Goal: Check status: Check status

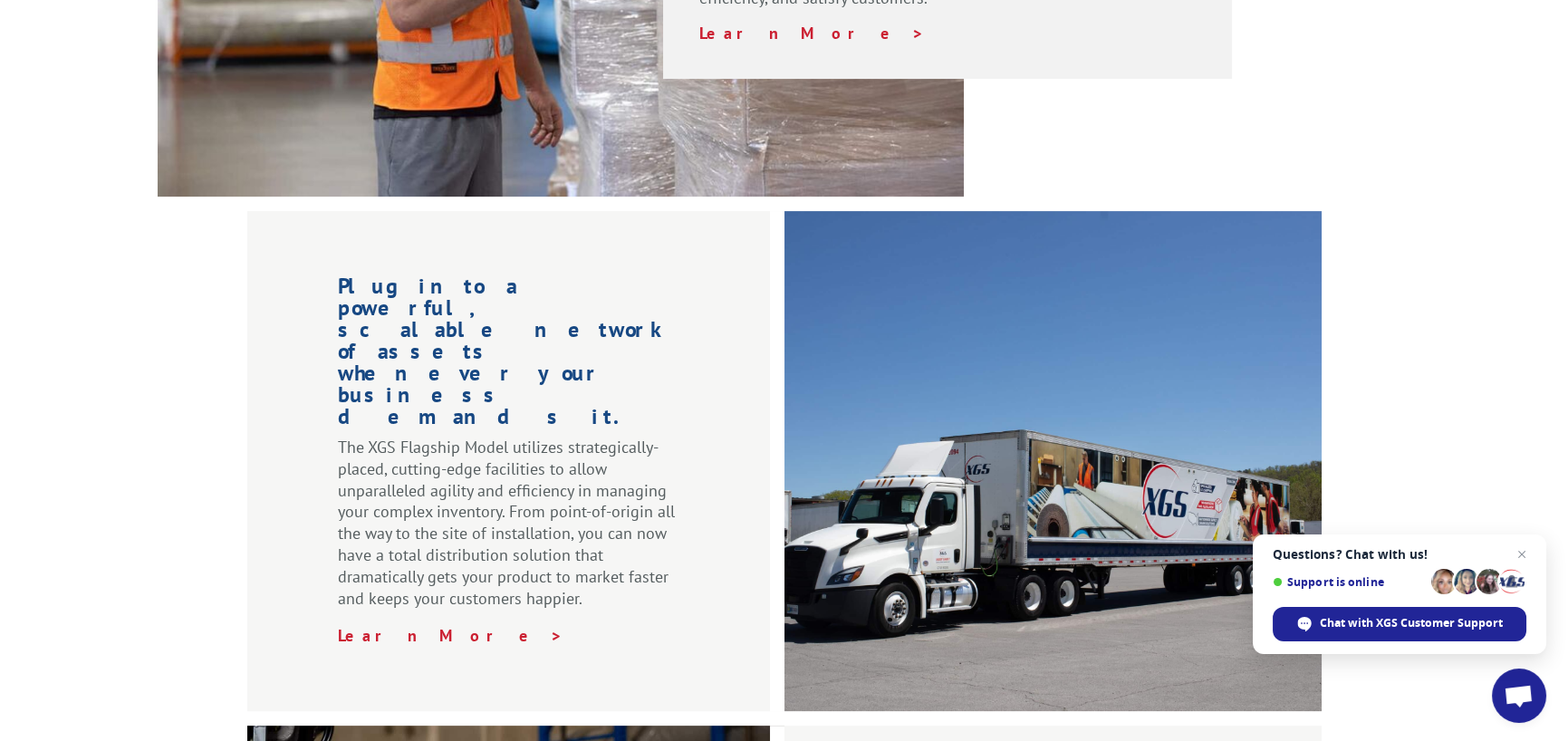
scroll to position [1721, 0]
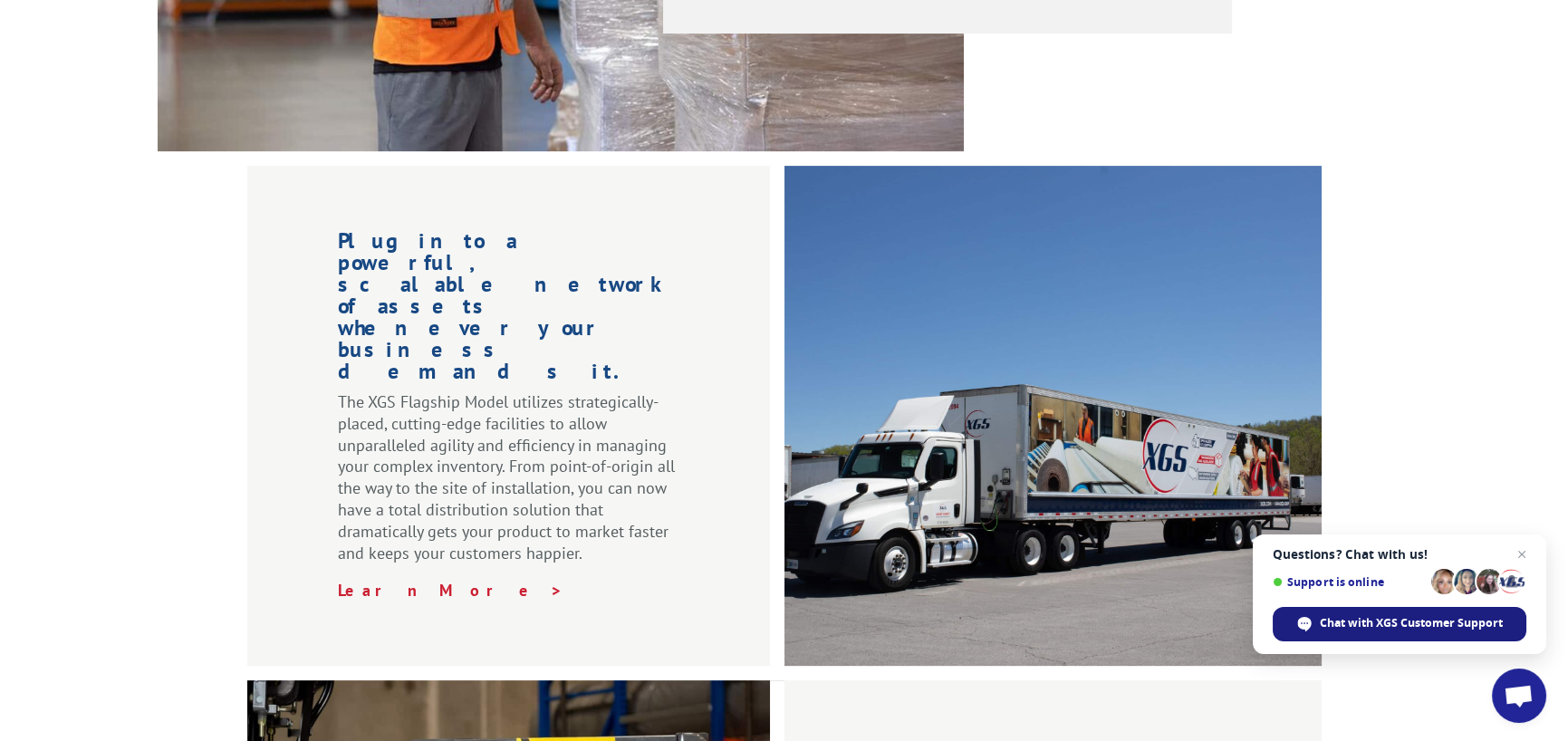
click at [1394, 622] on span "Chat with XGS Customer Support" at bounding box center [1411, 623] width 183 height 16
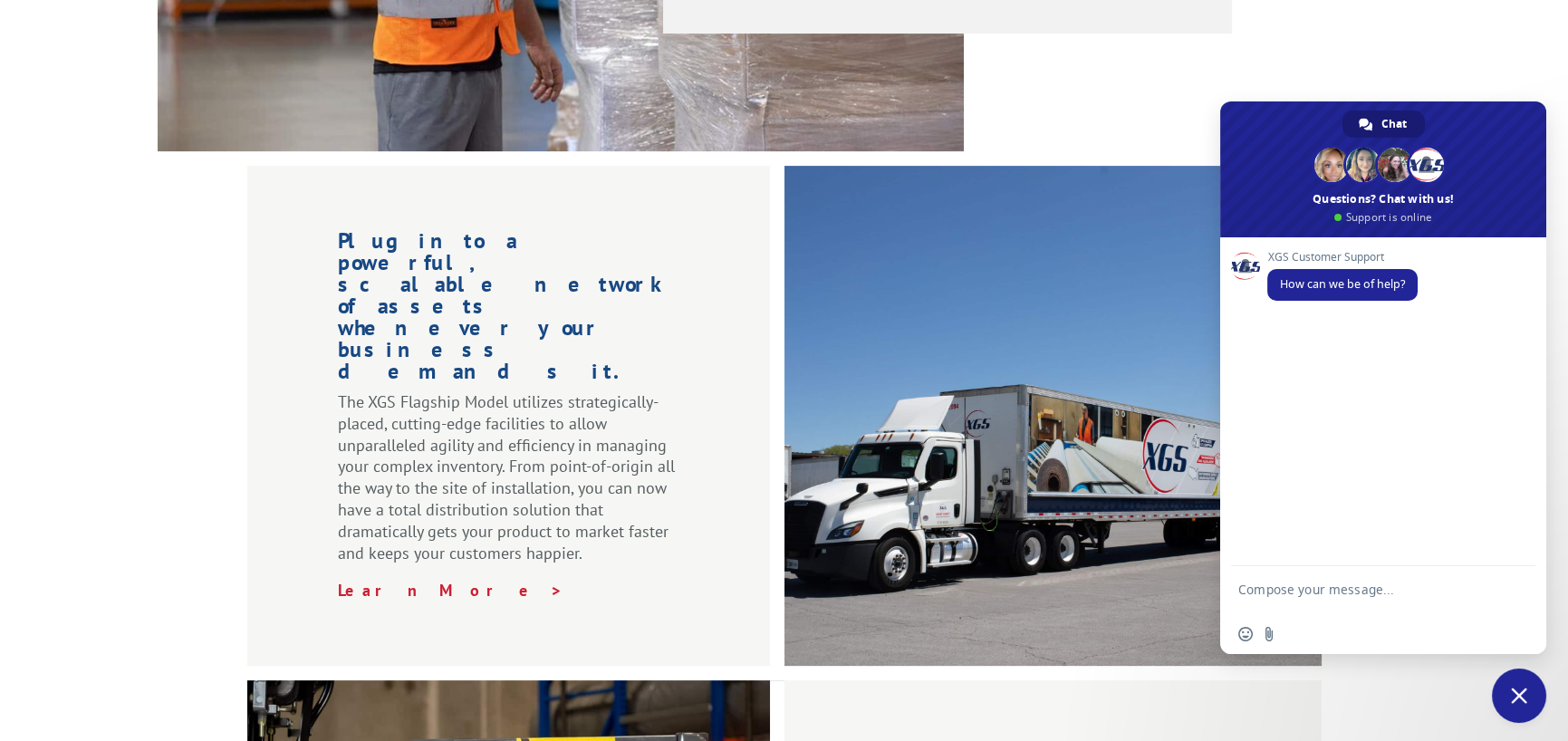
click at [1301, 594] on textarea "Compose your message..." at bounding box center [1363, 598] width 250 height 33
type textarea "Trying to track a carpet order from [PERSON_NAME] Home Mill number is 54402875"
click at [1512, 583] on span "Send" at bounding box center [1515, 589] width 13 height 13
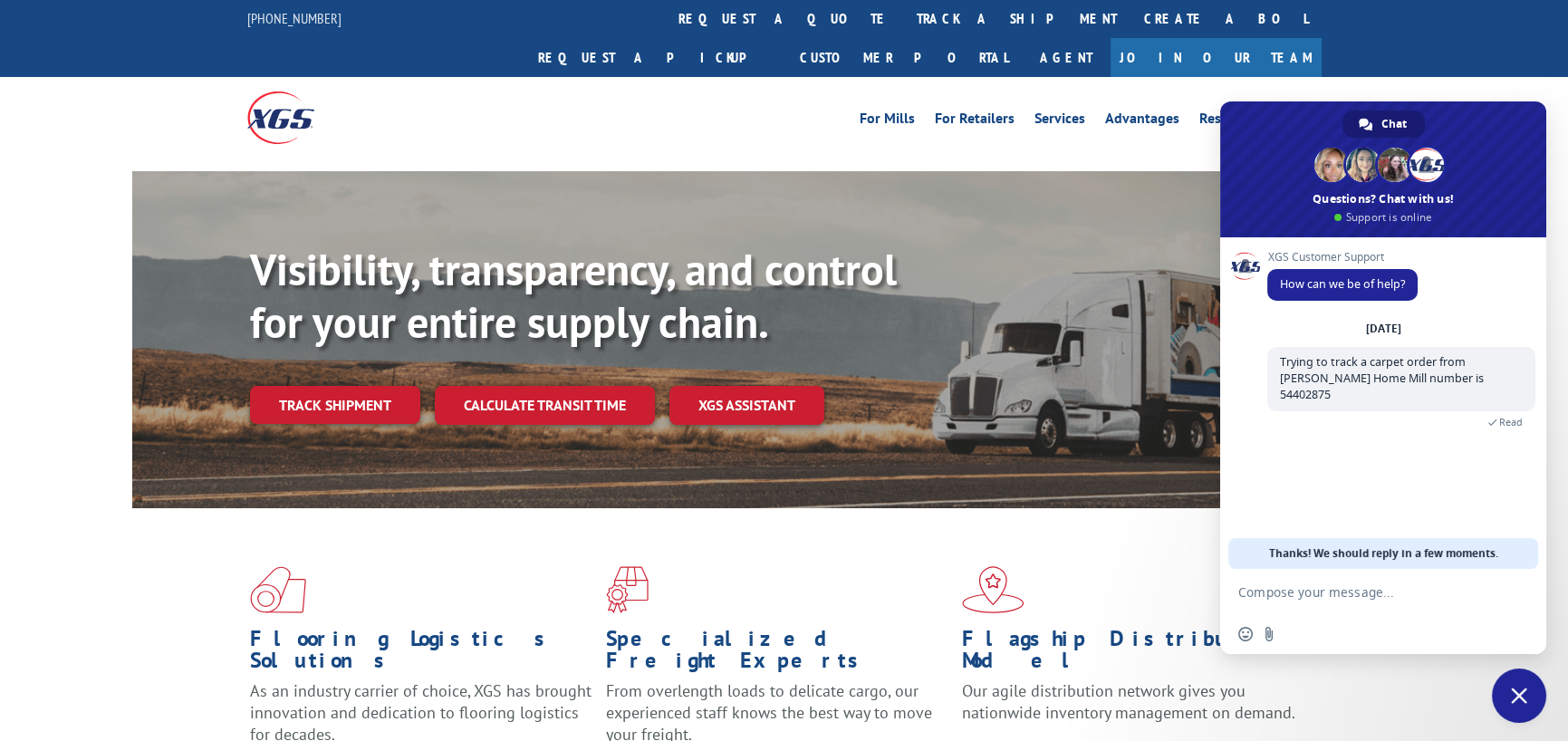
scroll to position [0, 0]
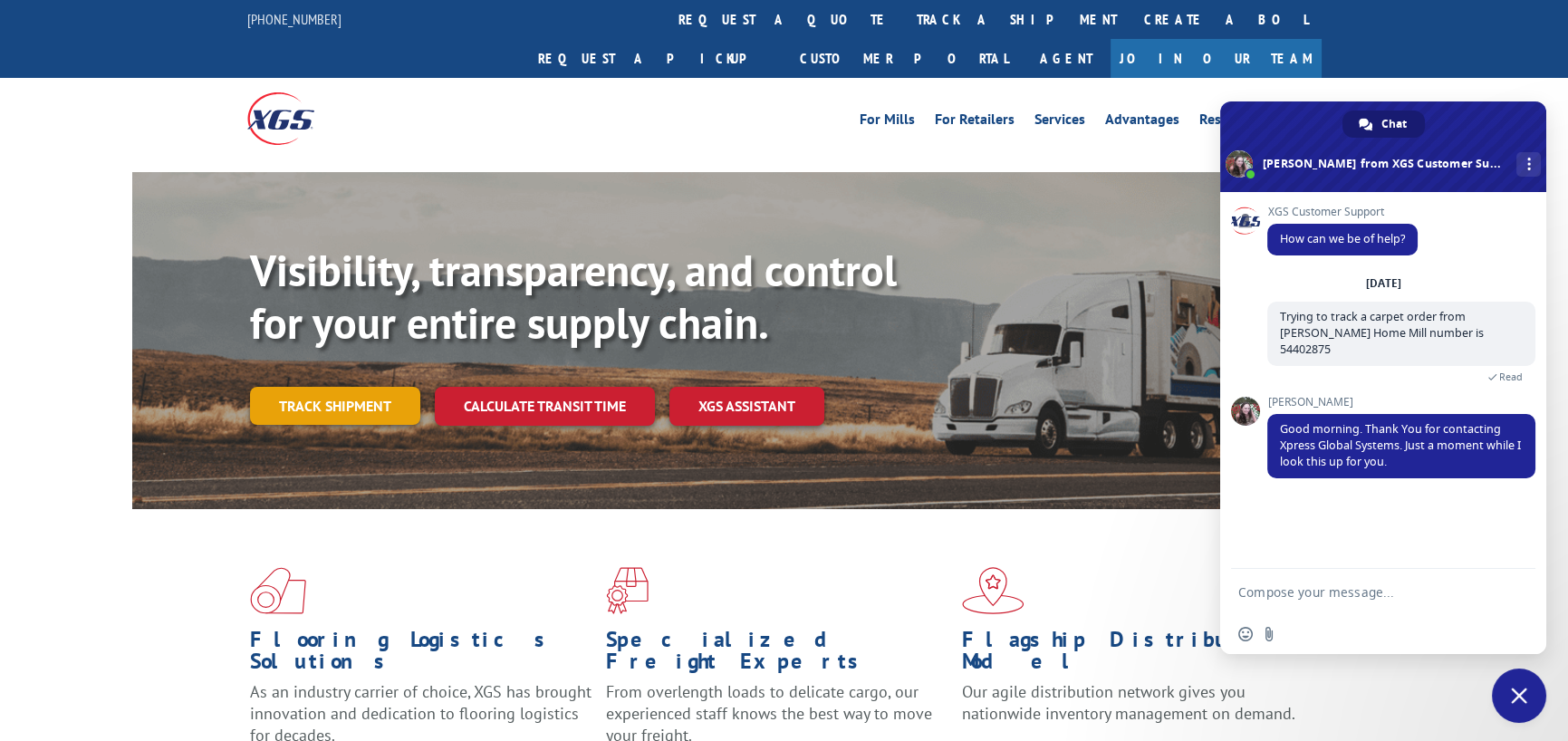
click at [364, 387] on link "Track shipment" at bounding box center [335, 406] width 170 height 38
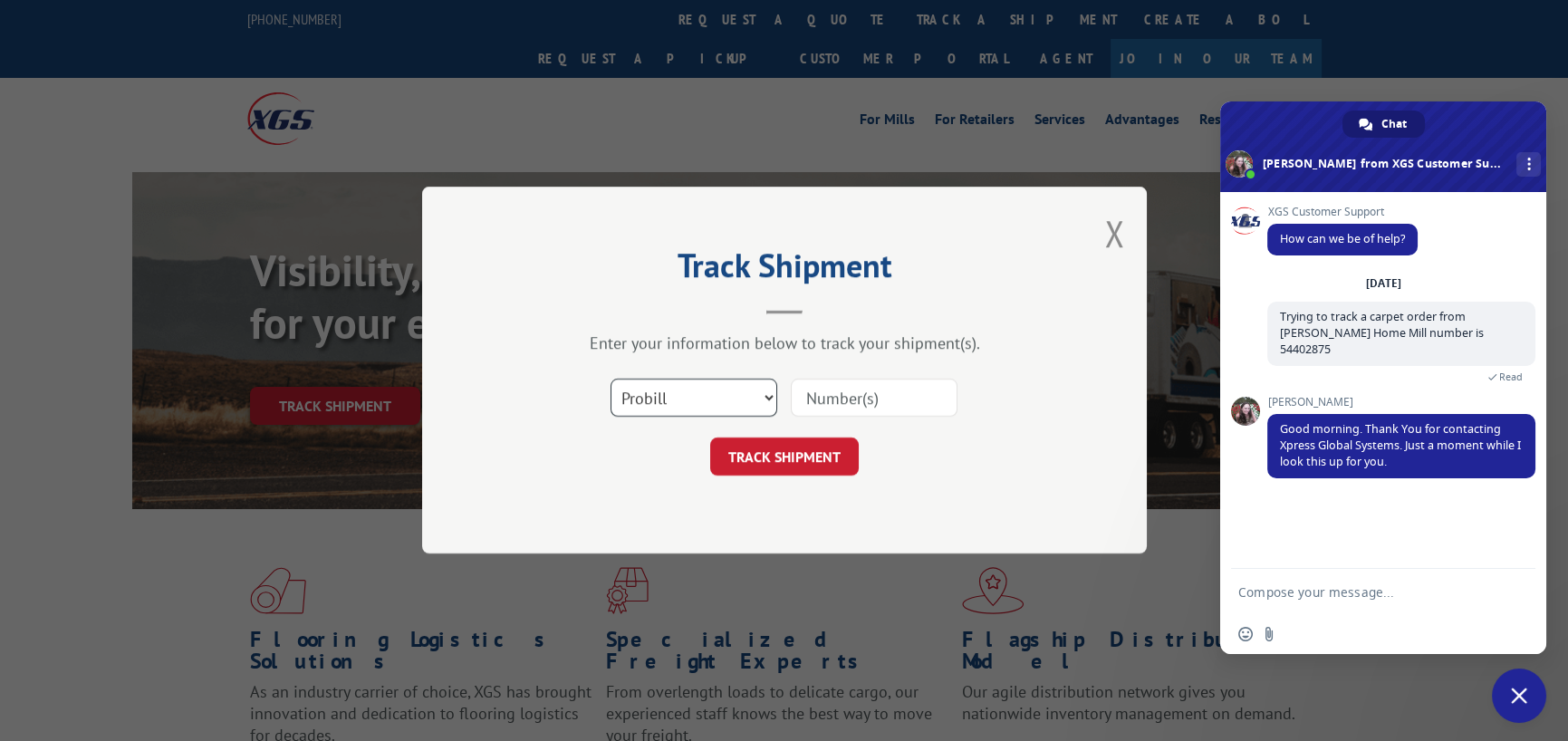
click at [769, 395] on select "Select category... Probill BOL PO" at bounding box center [693, 398] width 167 height 38
click at [819, 406] on input at bounding box center [873, 398] width 167 height 38
type input "54402875"
click at [792, 438] on button "TRACK SHIPMENT" at bounding box center [784, 457] width 148 height 38
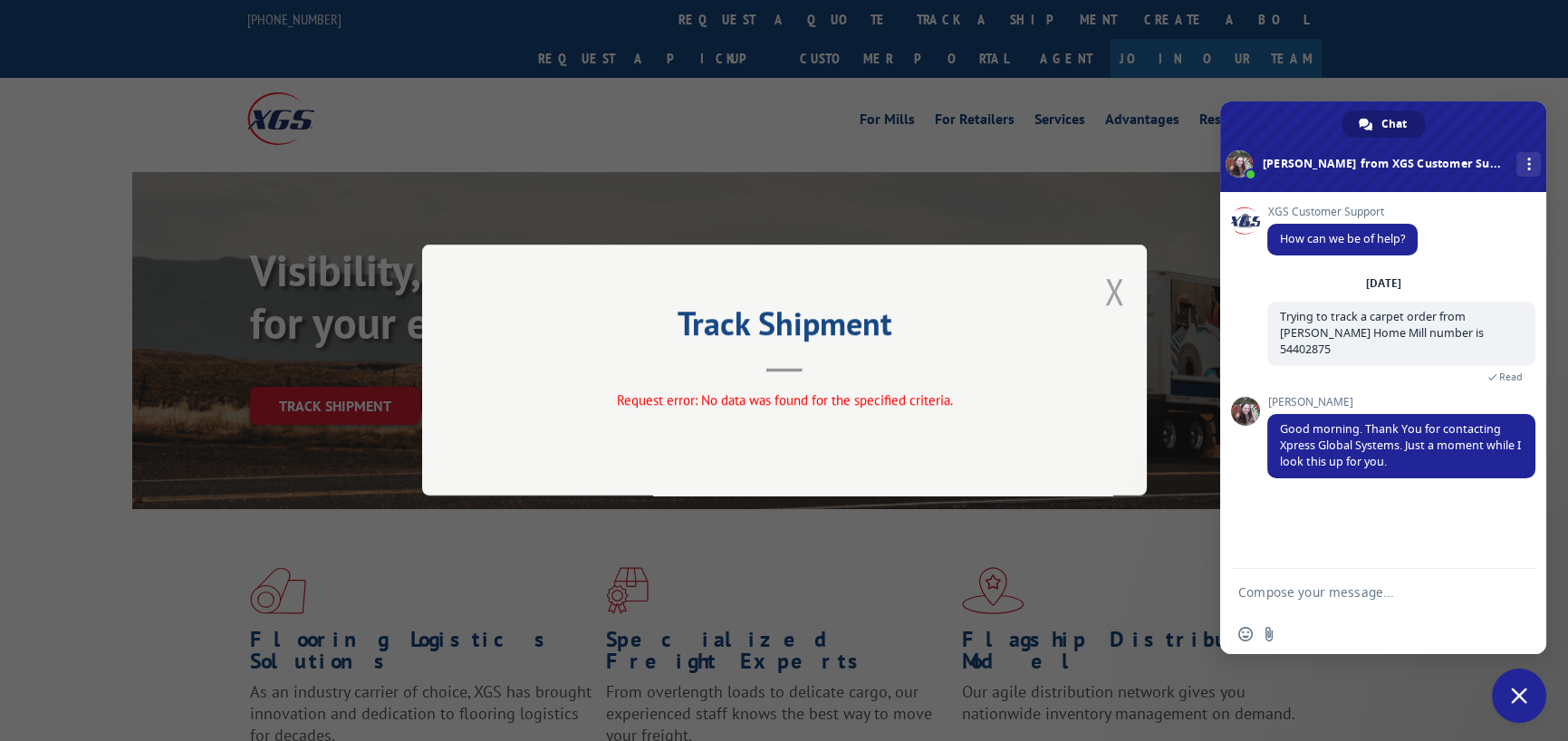
click at [1110, 294] on button "Close modal" at bounding box center [1114, 292] width 20 height 48
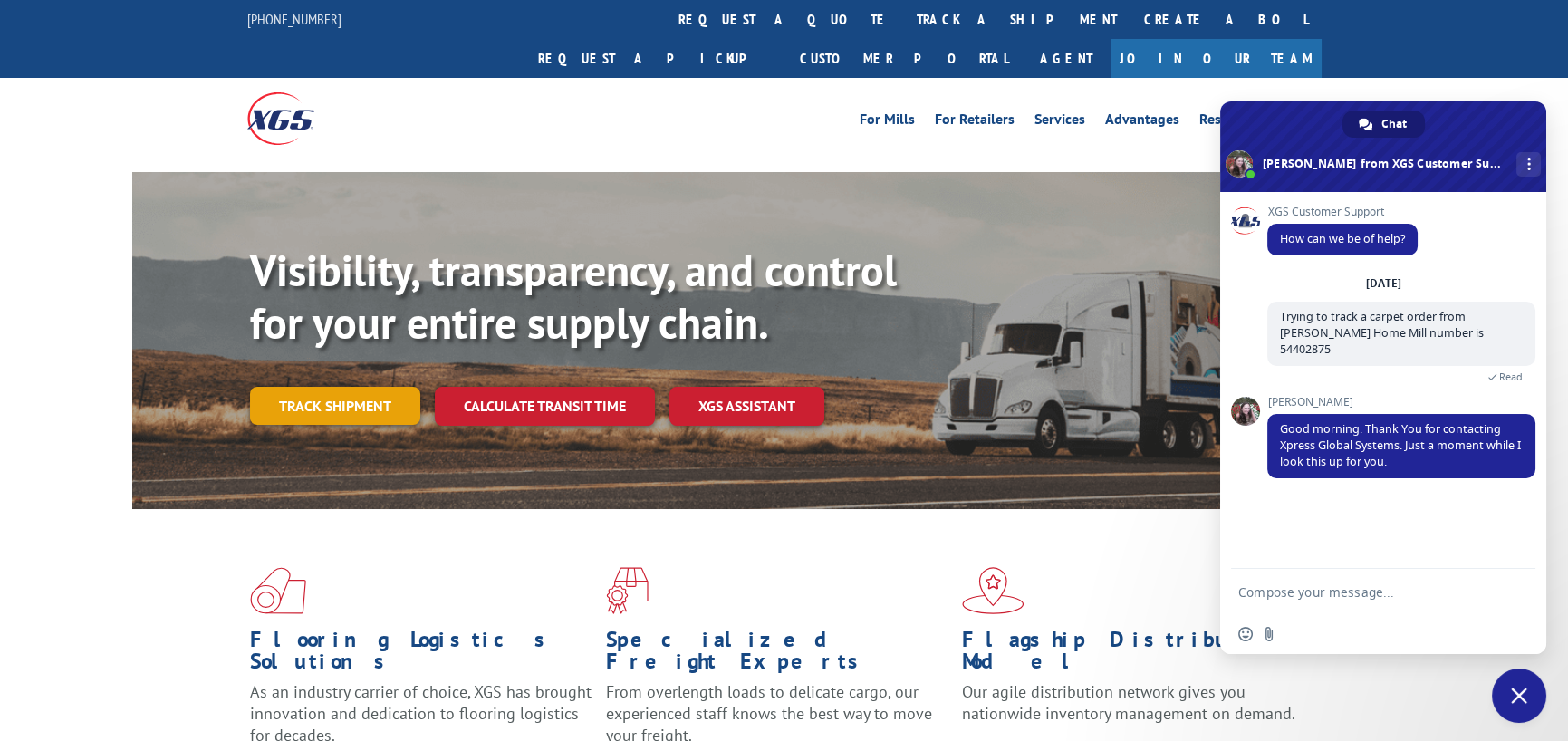
click at [359, 387] on link "Track shipment" at bounding box center [335, 406] width 170 height 38
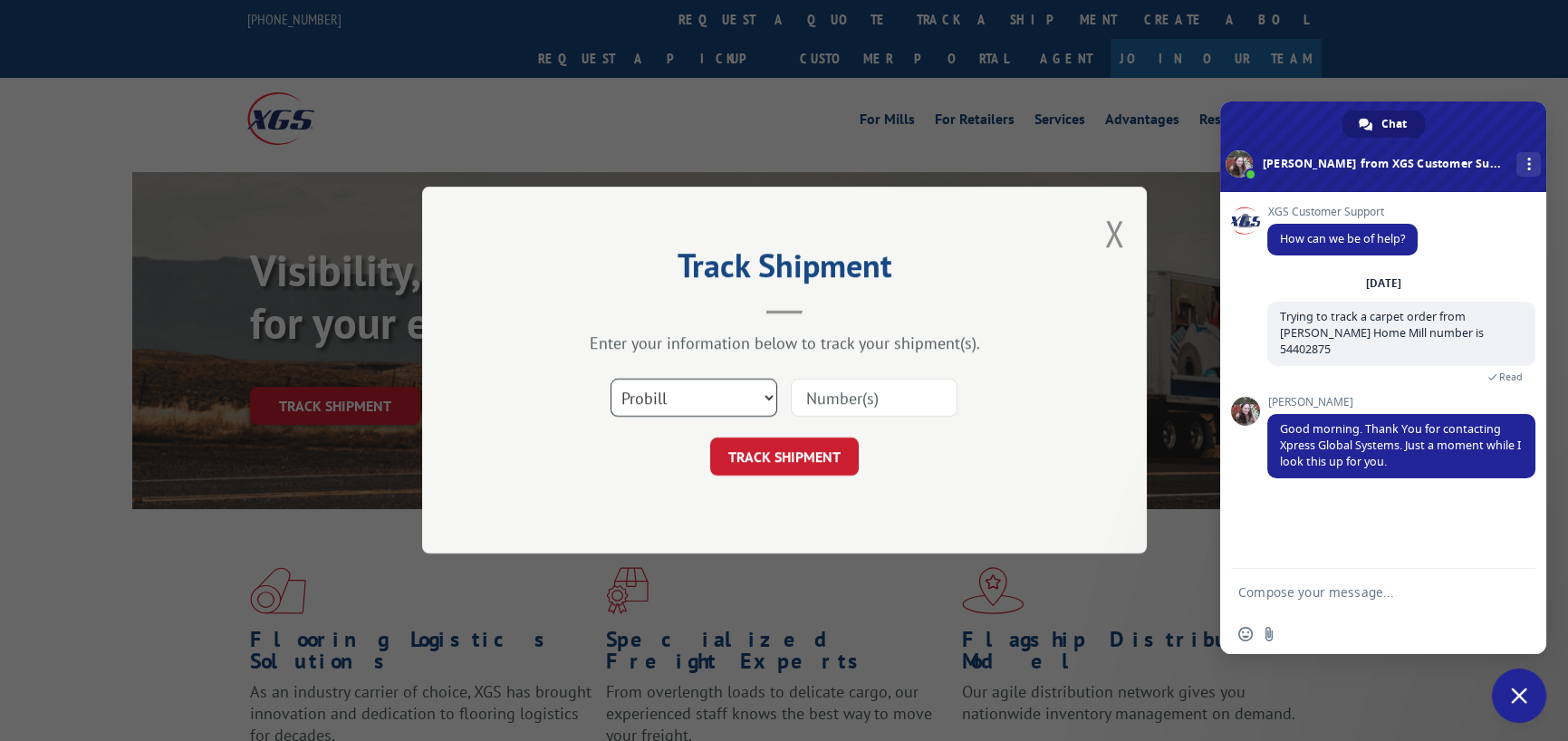
click at [764, 396] on select "Select category... Probill BOL PO" at bounding box center [693, 398] width 167 height 38
select select "bol"
click at [610, 379] on select "Select category... Probill BOL PO" at bounding box center [693, 398] width 167 height 38
click at [773, 449] on button "TRACK SHIPMENT" at bounding box center [784, 457] width 148 height 38
type input "54402875"
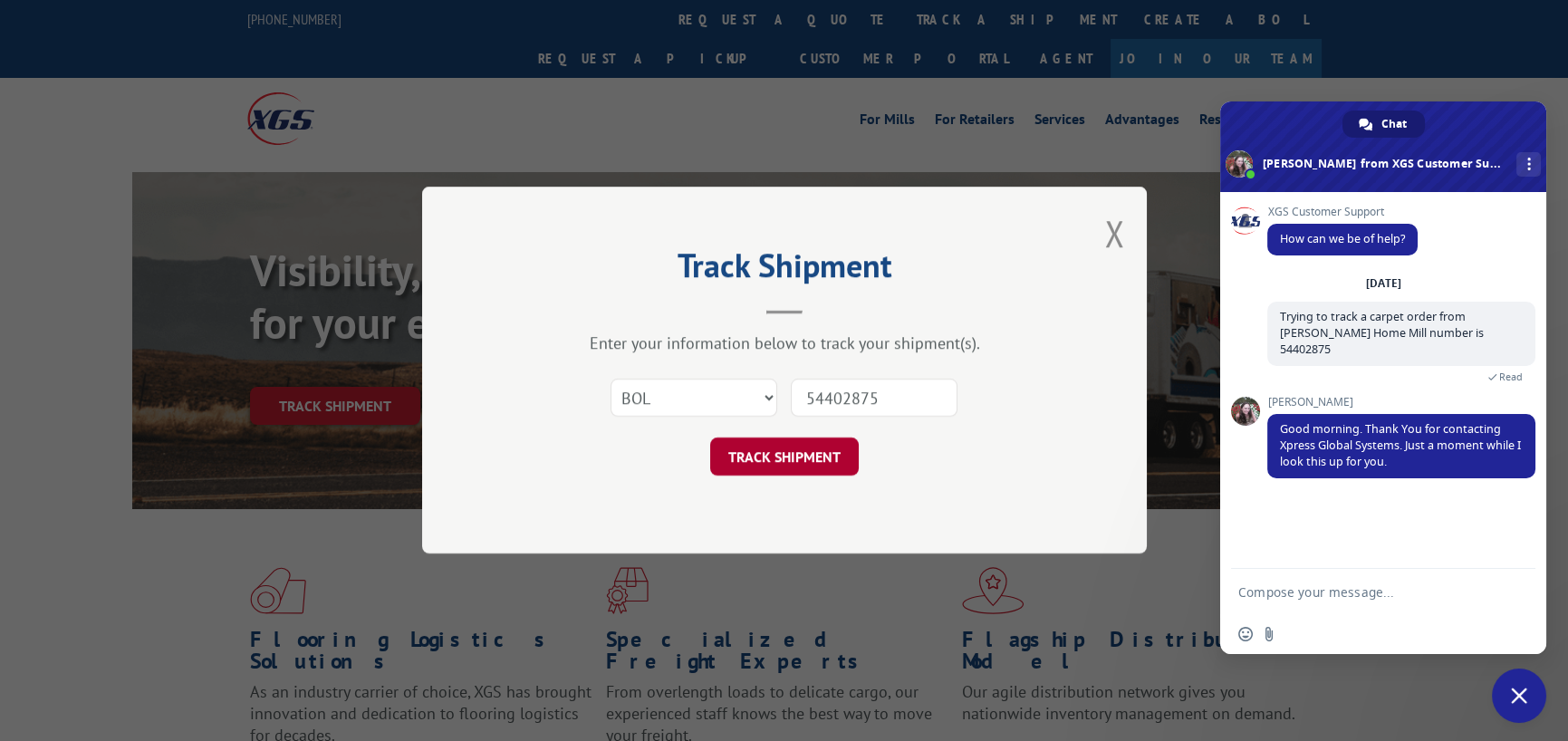
click at [787, 456] on button "TRACK SHIPMENT" at bounding box center [784, 457] width 148 height 38
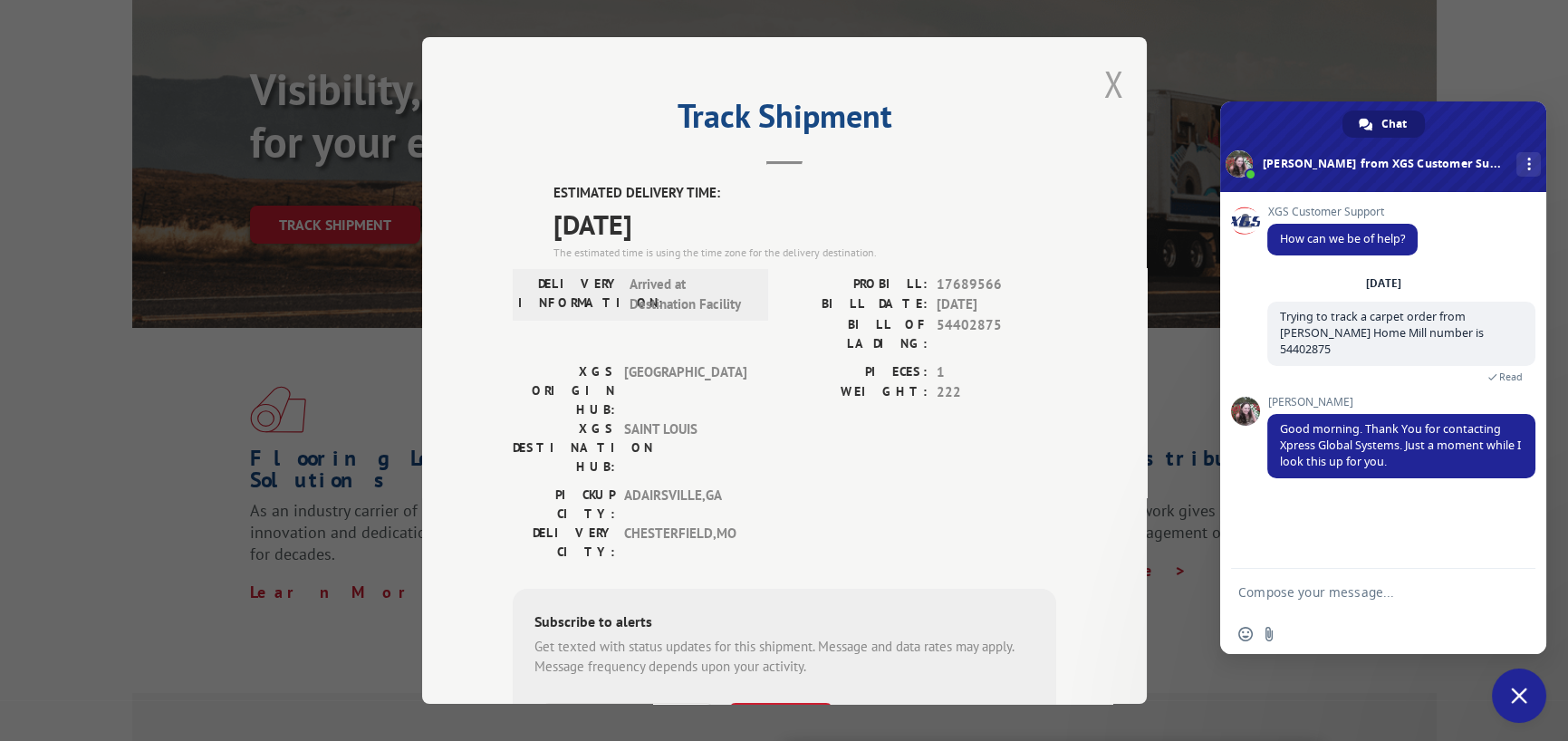
click at [1107, 80] on button "Close modal" at bounding box center [1114, 84] width 20 height 48
